Goal: Transaction & Acquisition: Purchase product/service

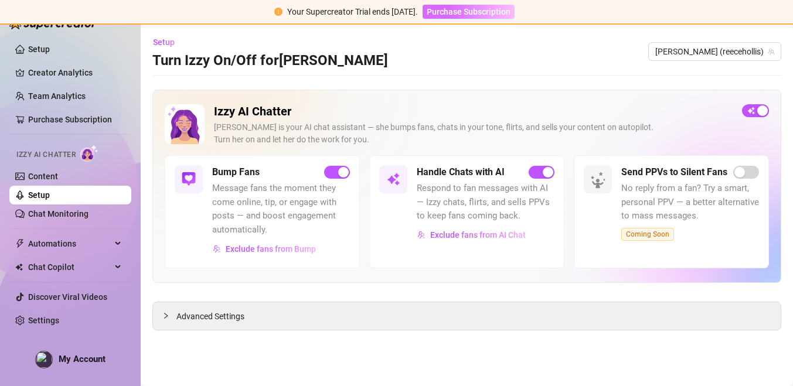
click at [481, 16] on span "Purchase Subscription" at bounding box center [469, 11] width 84 height 9
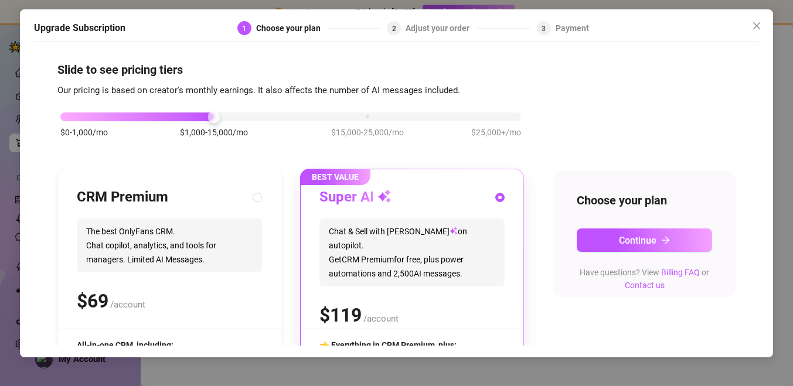
scroll to position [1, 0]
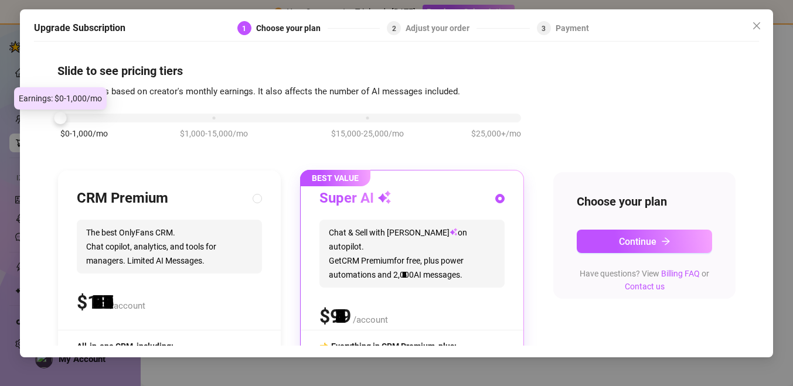
drag, startPoint x: 209, startPoint y: 113, endPoint x: 72, endPoint y: 141, distance: 139.5
click at [72, 141] on div "$0-1,000/mo $1,000-15,000/mo $15,000-25,000/mo $25,000+/mo" at bounding box center [290, 132] width 467 height 66
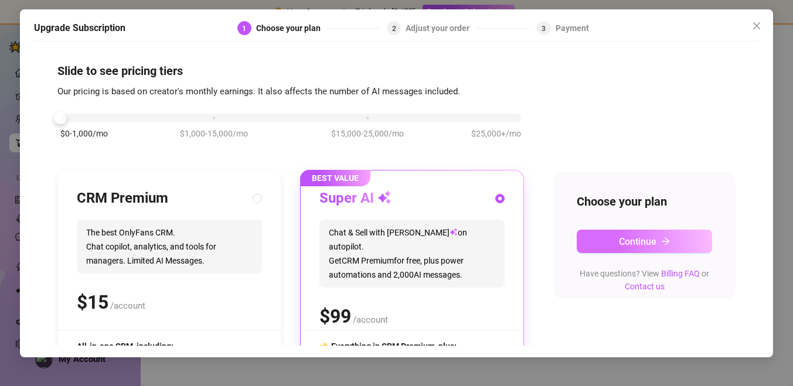
click at [626, 248] on button "Continue" at bounding box center [644, 241] width 135 height 23
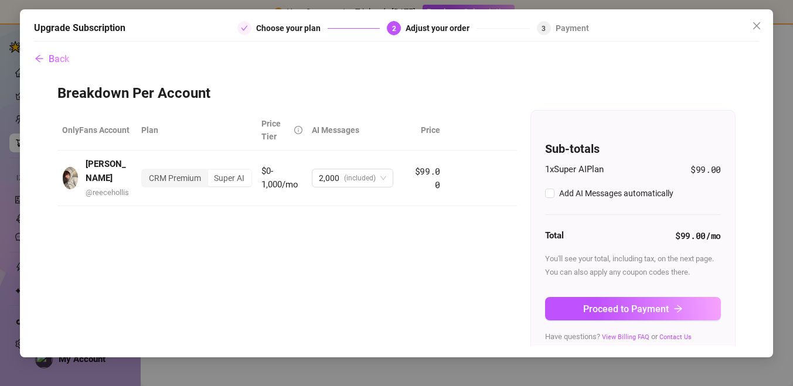
checkbox input "true"
click at [759, 29] on icon "close" at bounding box center [756, 25] width 7 height 7
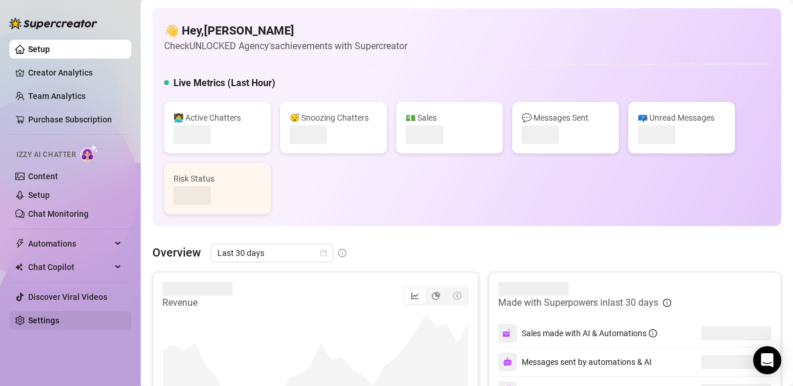
click at [59, 316] on link "Settings" at bounding box center [43, 320] width 31 height 9
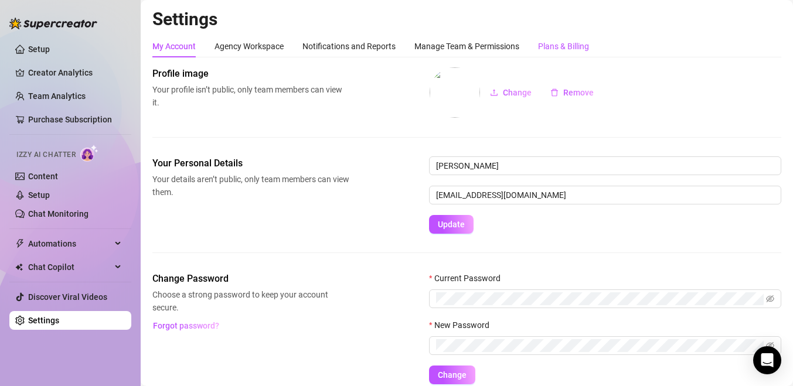
click at [566, 49] on div "Plans & Billing" at bounding box center [563, 46] width 51 height 13
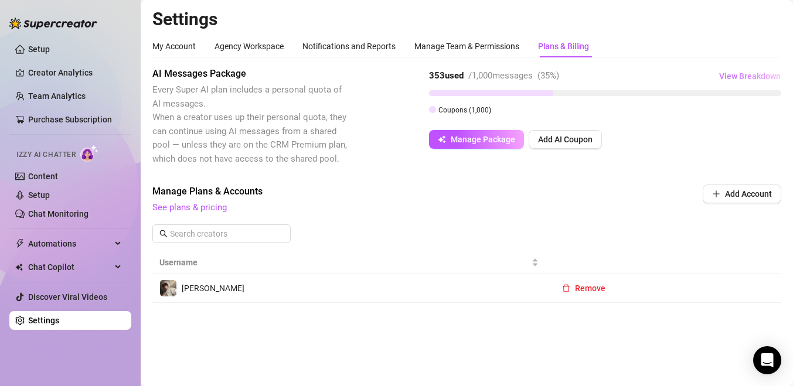
click at [738, 79] on span "View Breakdown" at bounding box center [750, 76] width 62 height 9
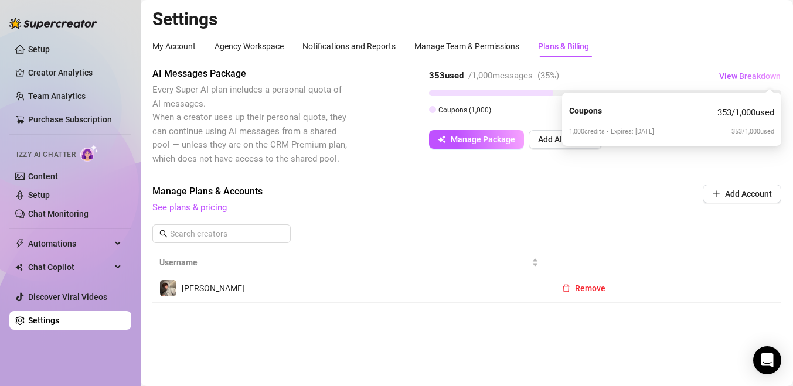
click at [576, 210] on span "See plans & pricing" at bounding box center [387, 208] width 471 height 14
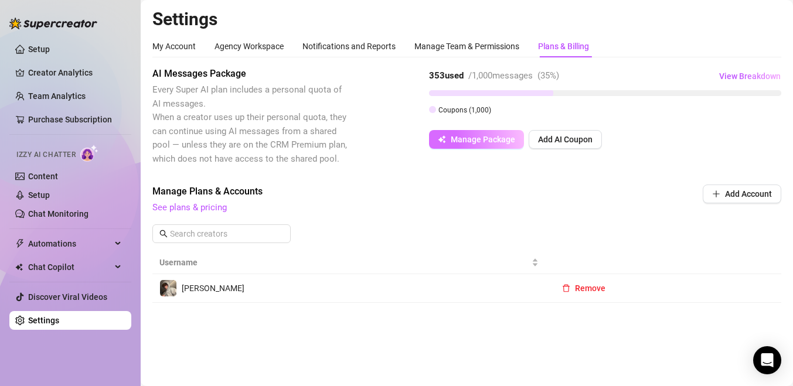
click at [493, 144] on button "Manage Package" at bounding box center [476, 139] width 95 height 19
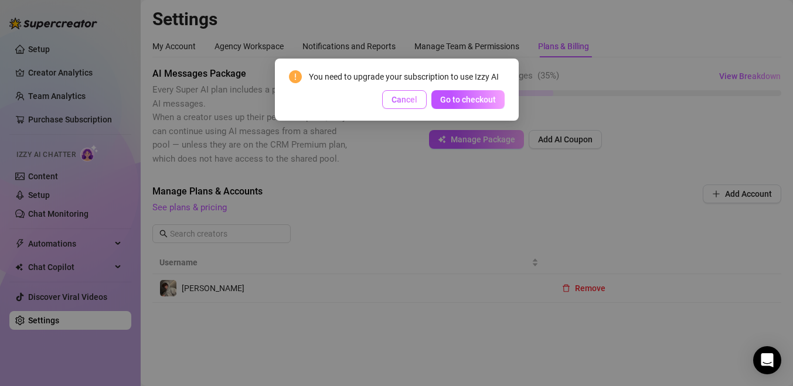
click at [413, 97] on span "Cancel" at bounding box center [405, 99] width 26 height 9
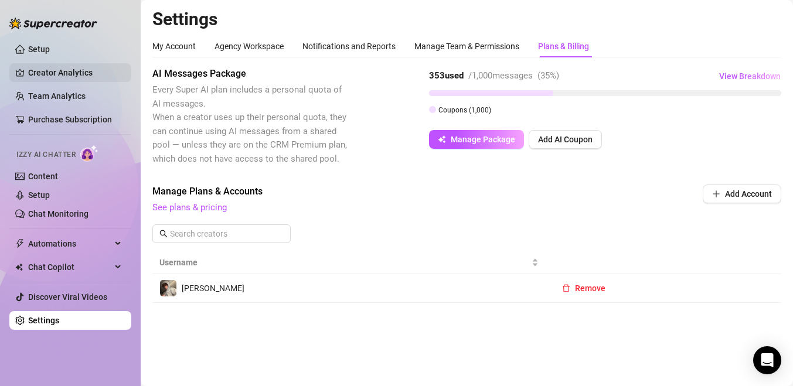
click at [49, 73] on link "Creator Analytics" at bounding box center [75, 72] width 94 height 19
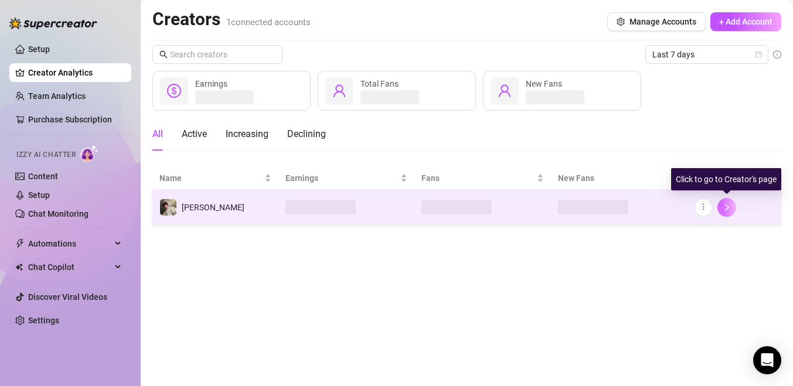
click at [719, 206] on button "button" at bounding box center [727, 207] width 19 height 19
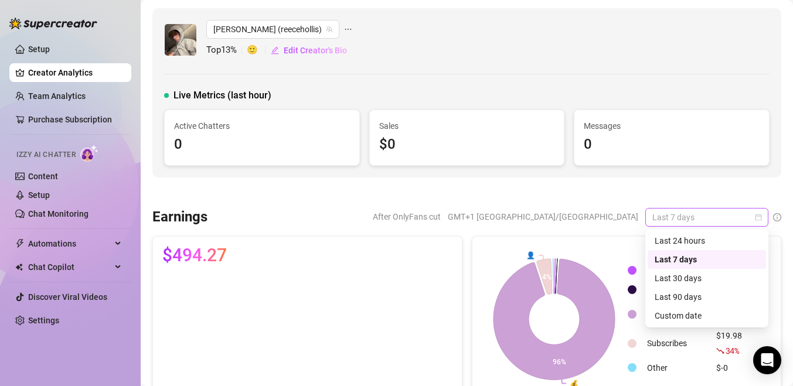
click at [668, 219] on span "Last 7 days" at bounding box center [707, 218] width 109 height 18
click at [677, 286] on div "Last 30 days" at bounding box center [707, 278] width 118 height 19
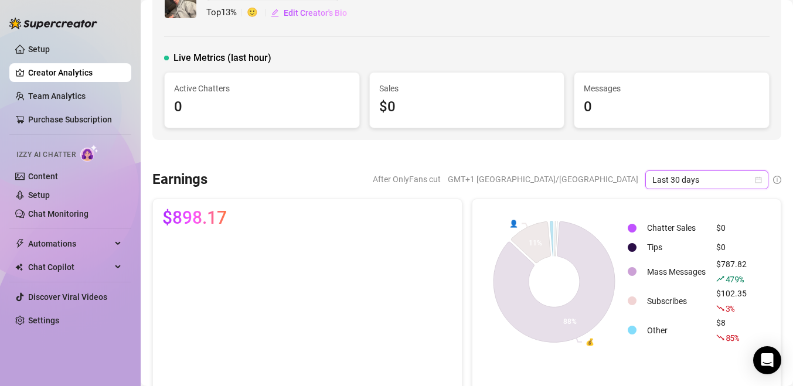
scroll to position [39, 0]
